Goal: Find specific page/section: Find specific page/section

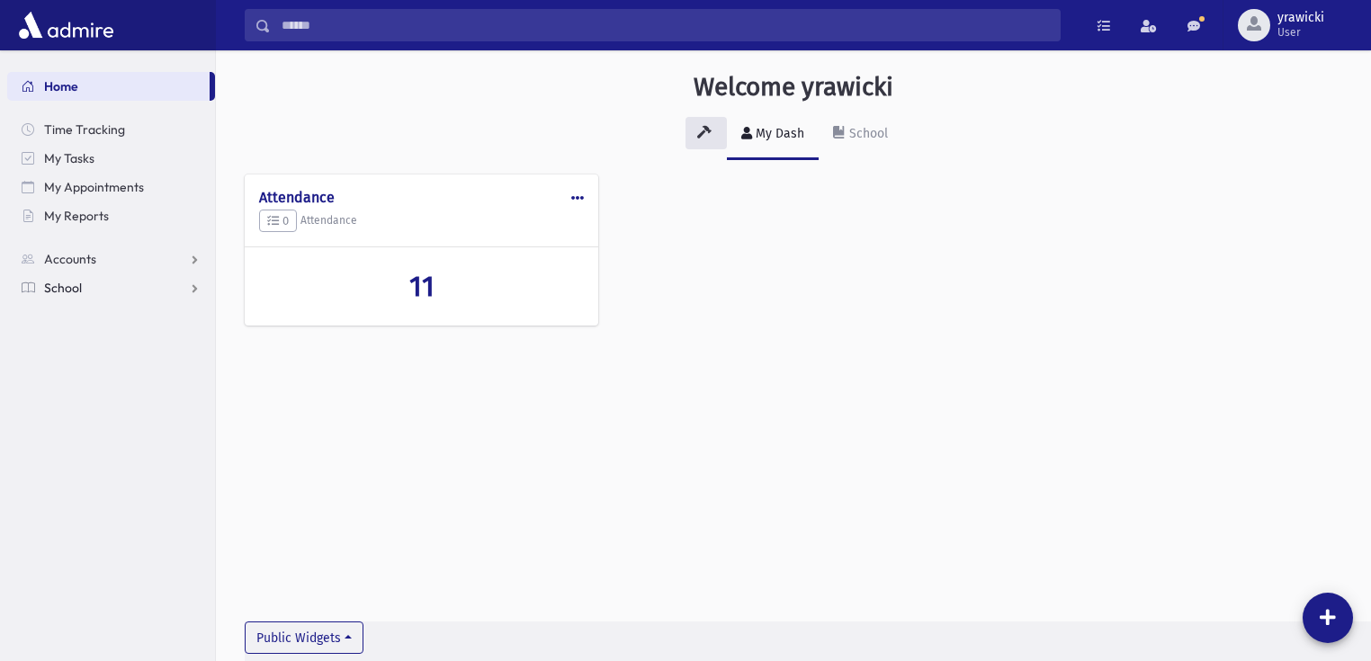
click at [67, 284] on span "School" at bounding box center [63, 288] width 38 height 16
click at [67, 248] on link "Accounts" at bounding box center [111, 259] width 208 height 29
click at [80, 283] on span "Account List" at bounding box center [88, 288] width 69 height 16
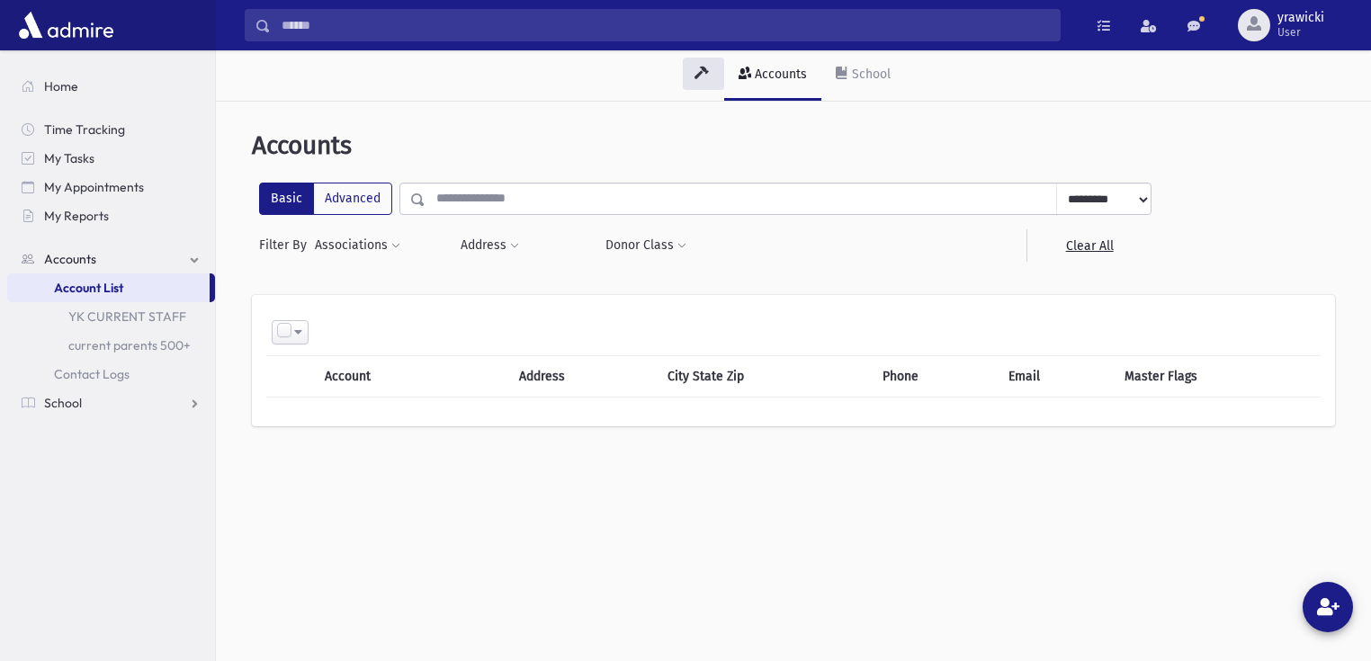
click at [560, 197] on input "text" at bounding box center [740, 199] width 631 height 32
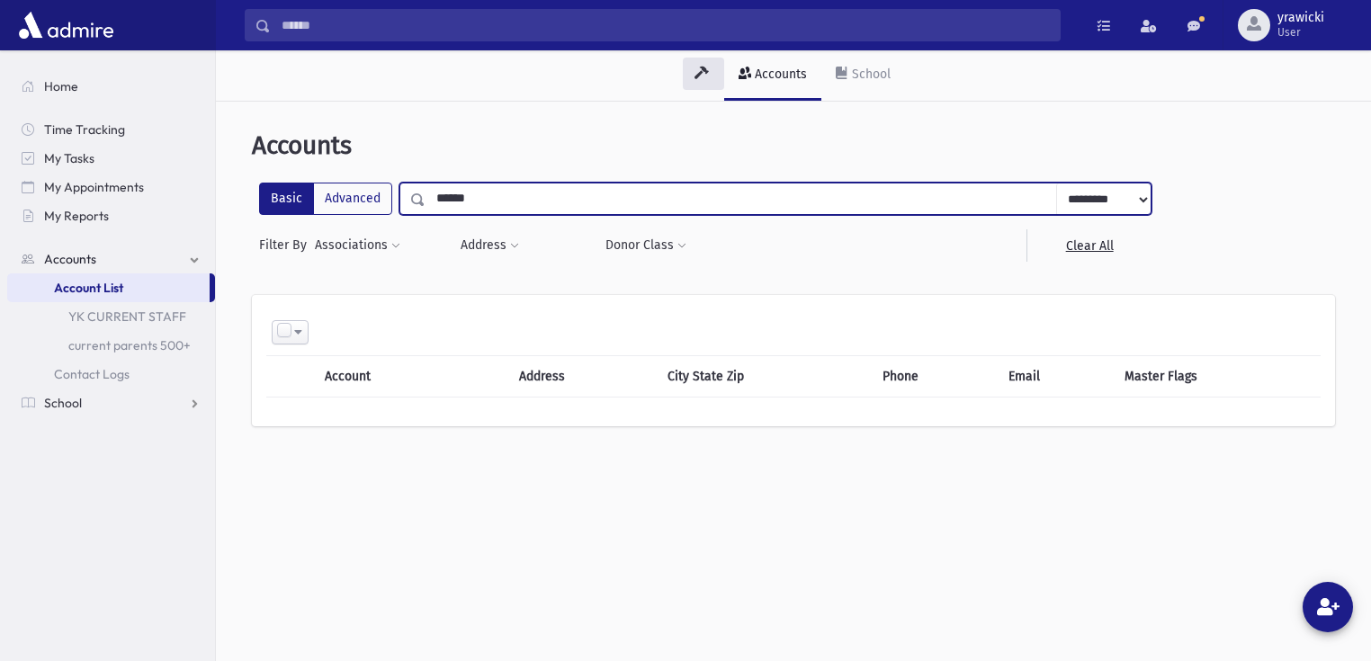
type input "******"
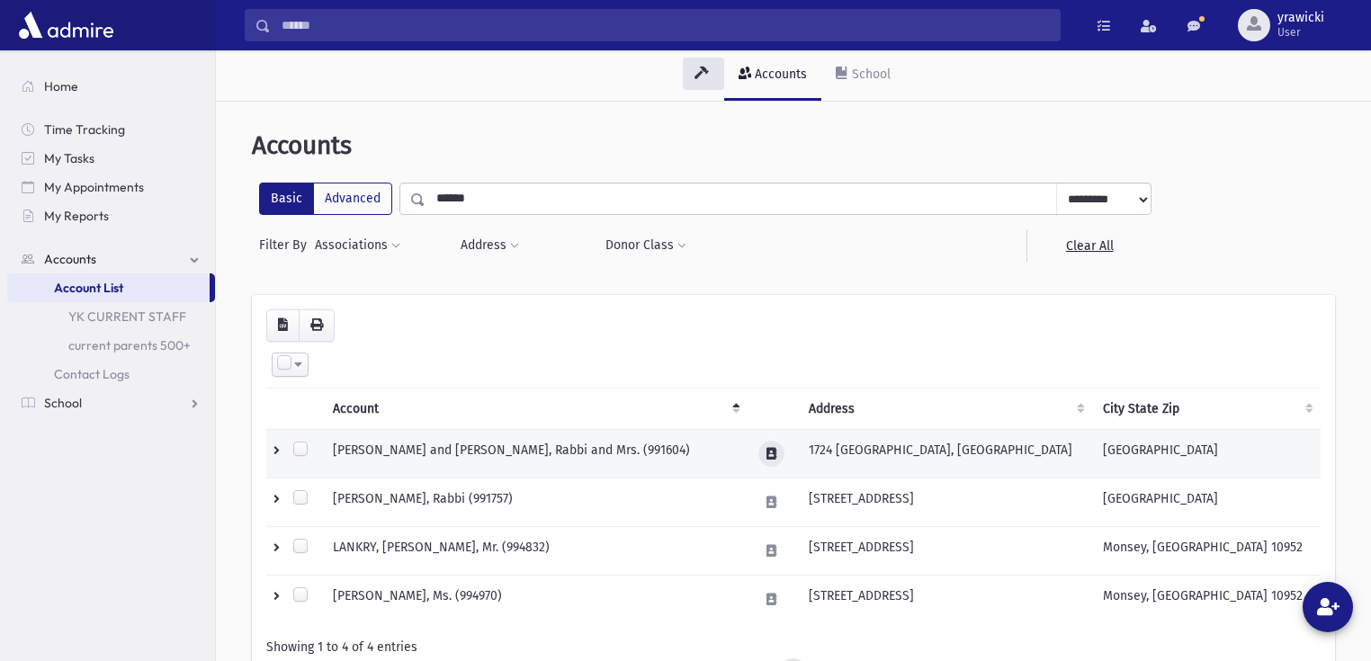
click at [776, 452] on icon at bounding box center [771, 454] width 10 height 12
click at [871, 450] on icon "button" at bounding box center [871, 452] width 14 height 12
